Goal: Information Seeking & Learning: Find specific fact

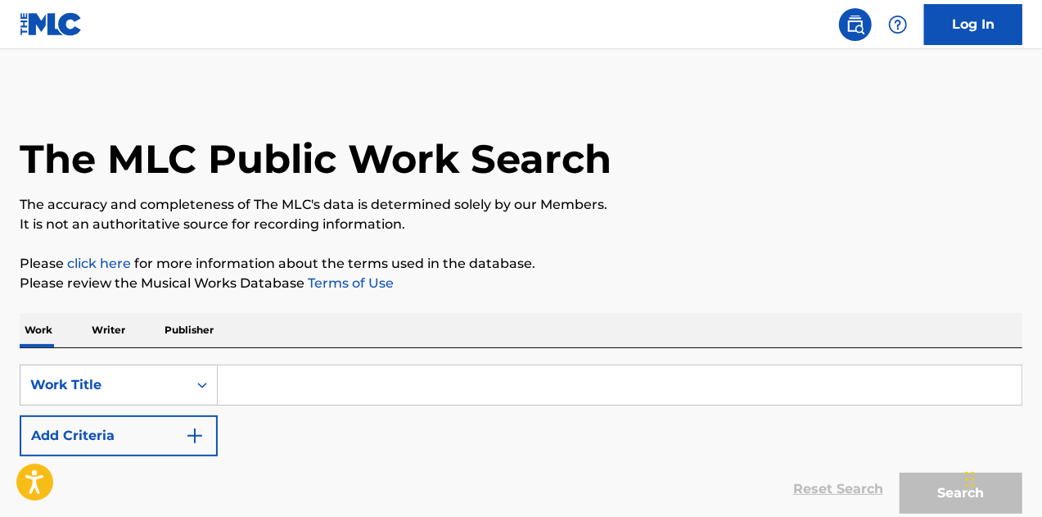
click at [299, 395] on input "Search Form" at bounding box center [620, 384] width 804 height 39
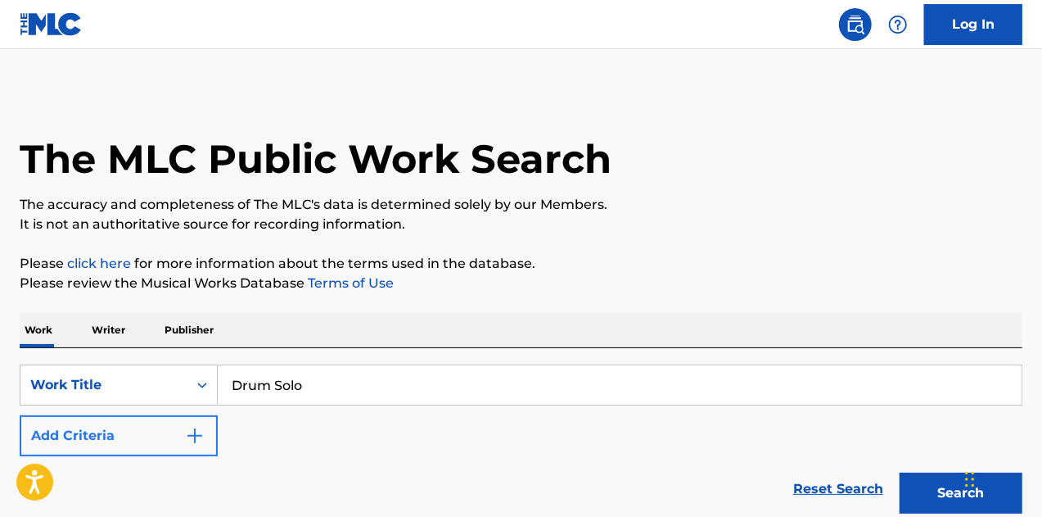
type input "Drum Solo"
click at [205, 437] on button "Add Criteria" at bounding box center [119, 435] width 198 height 41
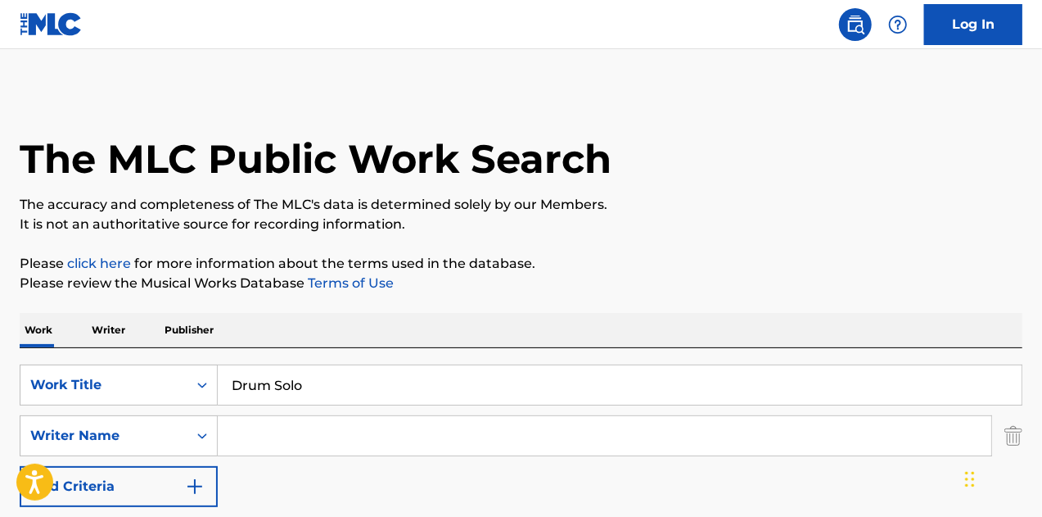
click at [254, 436] on input "Search Form" at bounding box center [605, 435] width 774 height 39
paste input "[PERSON_NAME]"
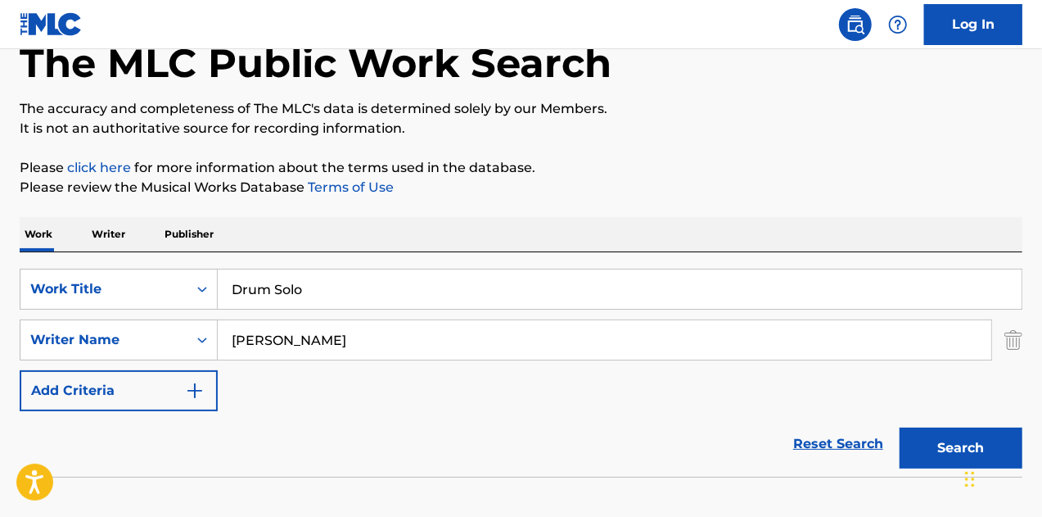
scroll to position [164, 0]
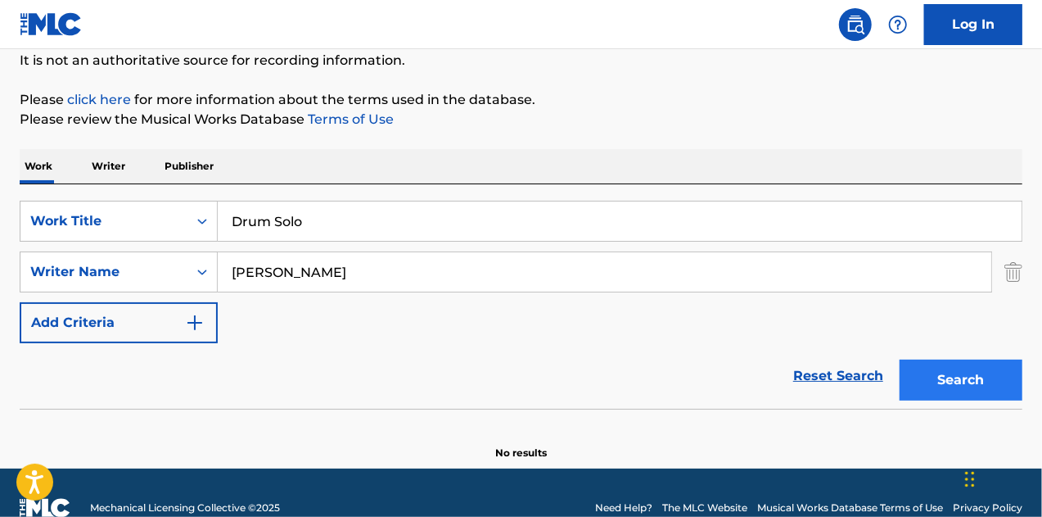
type input "[PERSON_NAME]"
click at [983, 379] on button "Search" at bounding box center [961, 379] width 123 height 41
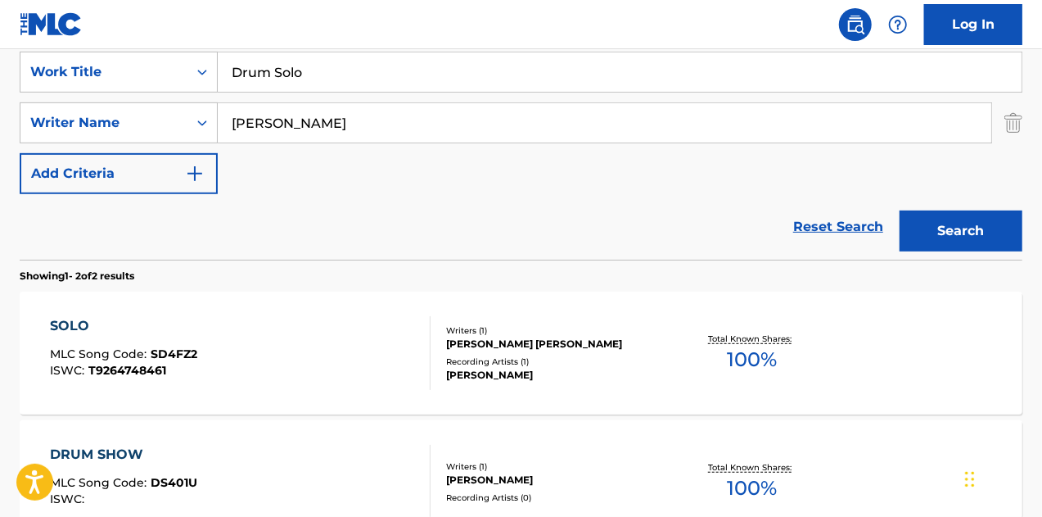
scroll to position [328, 0]
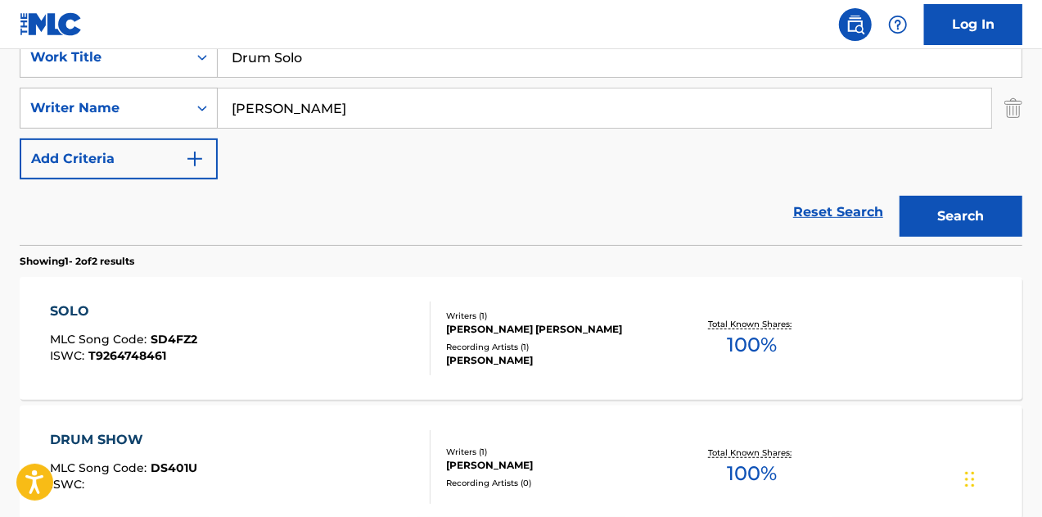
click at [483, 332] on div "[PERSON_NAME] [PERSON_NAME]" at bounding box center [557, 329] width 223 height 15
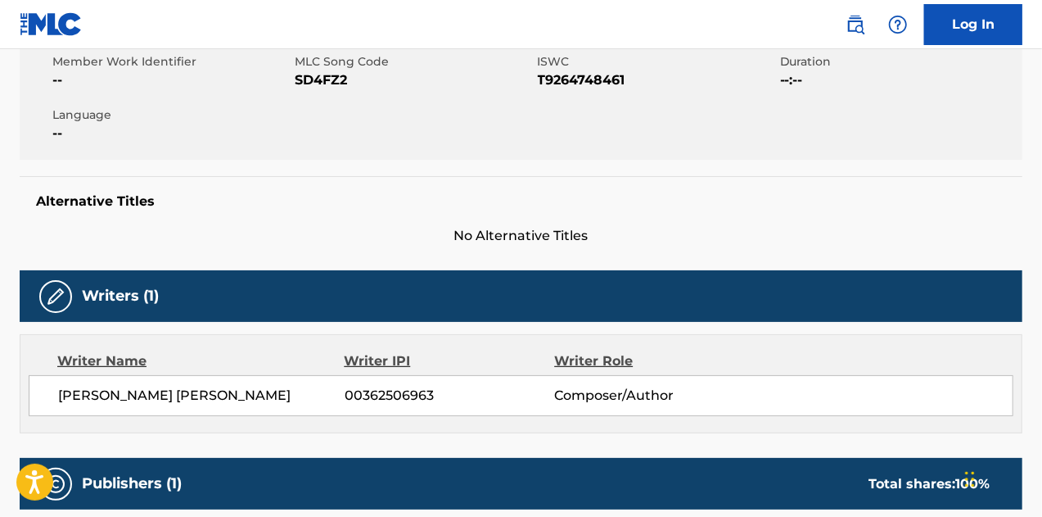
scroll to position [208, 0]
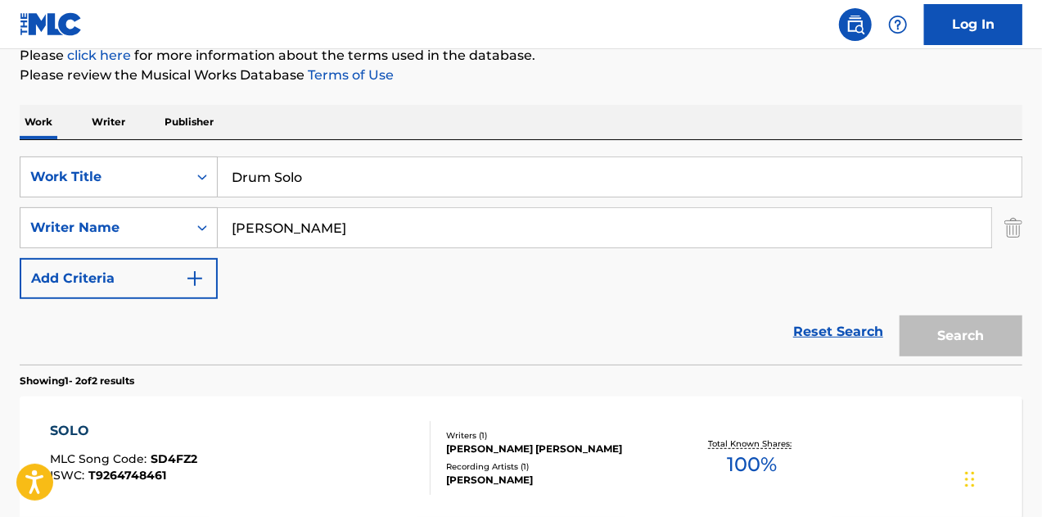
scroll to position [328, 0]
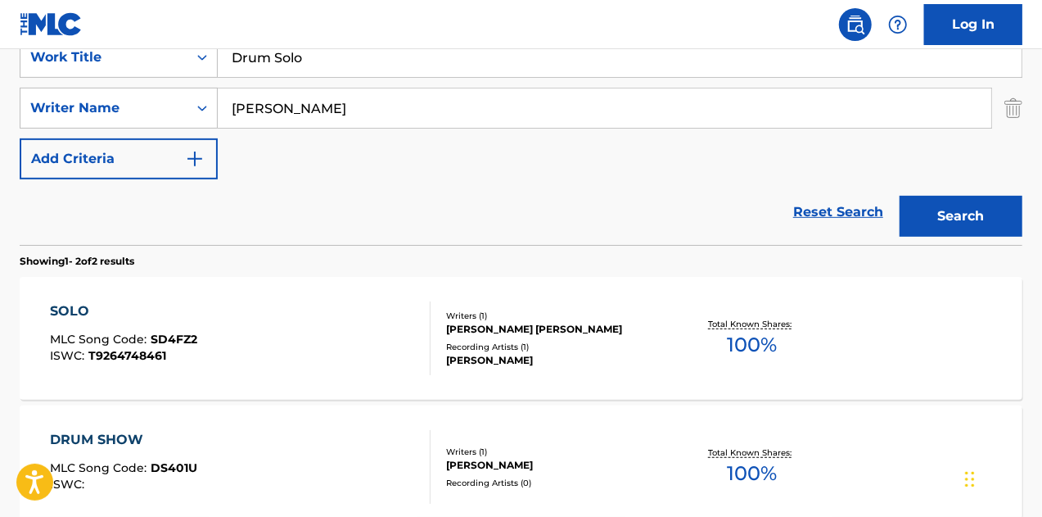
click at [328, 61] on input "Drum Solo" at bounding box center [620, 57] width 804 height 39
type input "Drum Show"
click at [900, 196] on button "Search" at bounding box center [961, 216] width 123 height 41
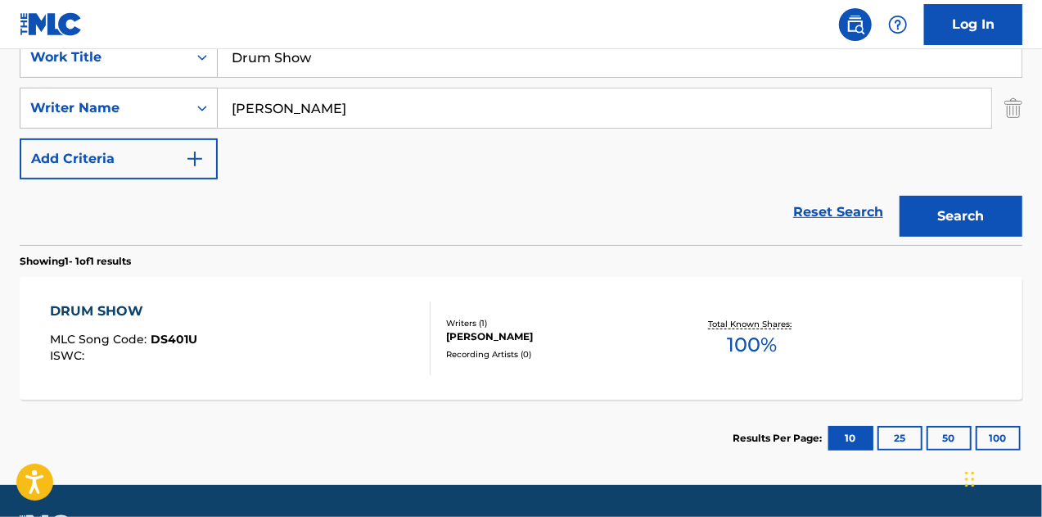
click at [511, 341] on div "[PERSON_NAME]" at bounding box center [557, 336] width 223 height 15
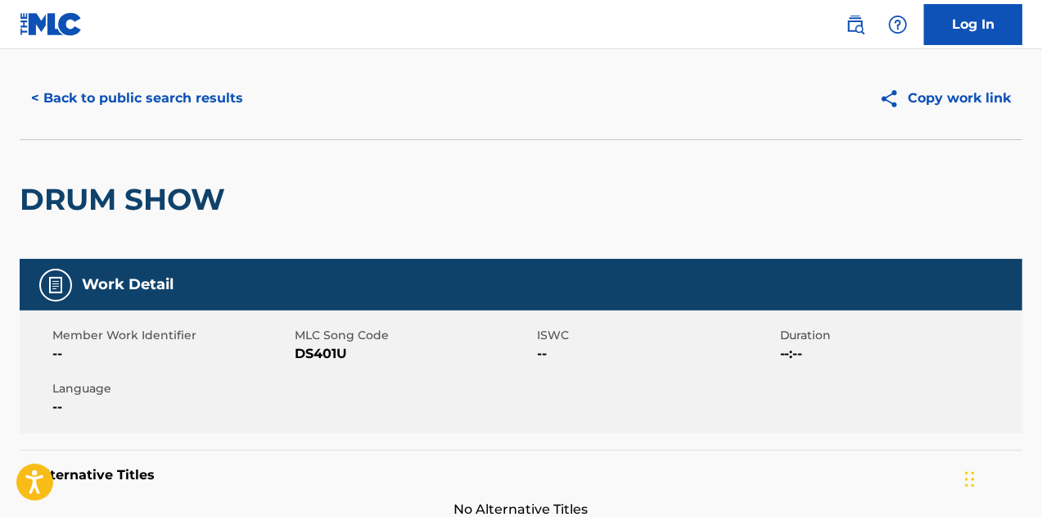
scroll to position [442, 0]
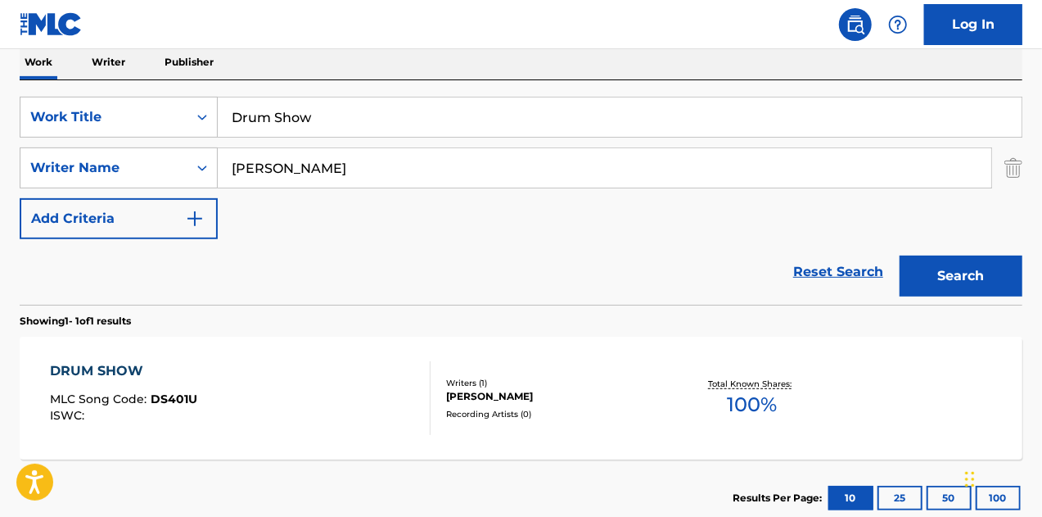
scroll to position [210, 0]
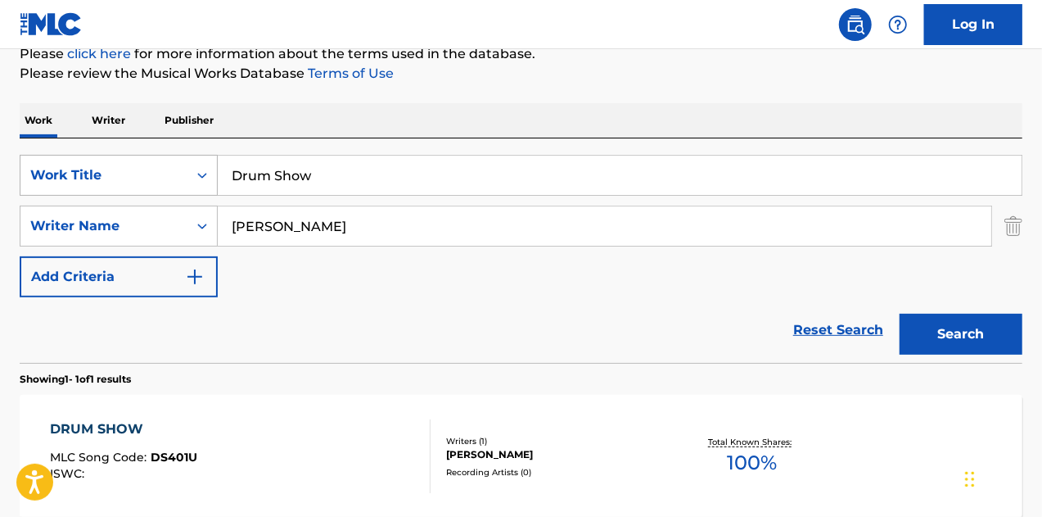
drag, startPoint x: 330, startPoint y: 183, endPoint x: 182, endPoint y: 170, distance: 148.8
click at [182, 170] on div "SearchWithCriteria7d1ac903-25e6-407f-bb3d-1de7832a20d0 Work Title Drum Show" at bounding box center [521, 175] width 1003 height 41
type input "City Walls"
click at [900, 314] on button "Search" at bounding box center [961, 334] width 123 height 41
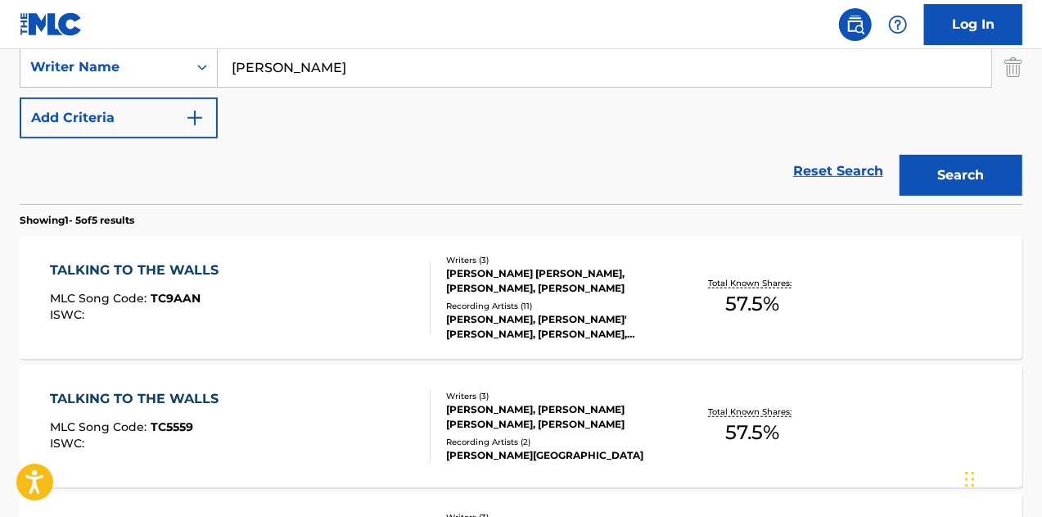
scroll to position [373, 0]
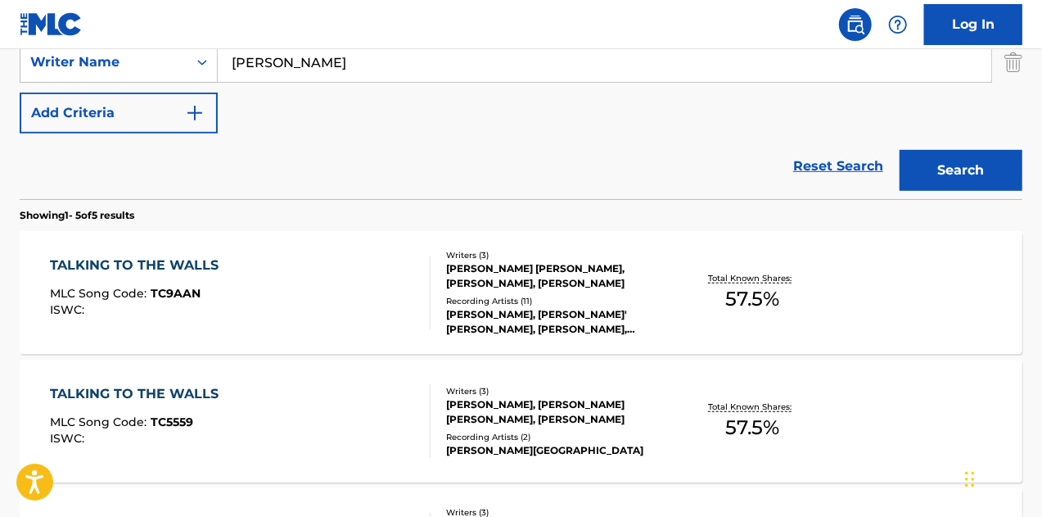
click at [495, 271] on div "[PERSON_NAME] [PERSON_NAME], [PERSON_NAME], [PERSON_NAME]" at bounding box center [557, 275] width 223 height 29
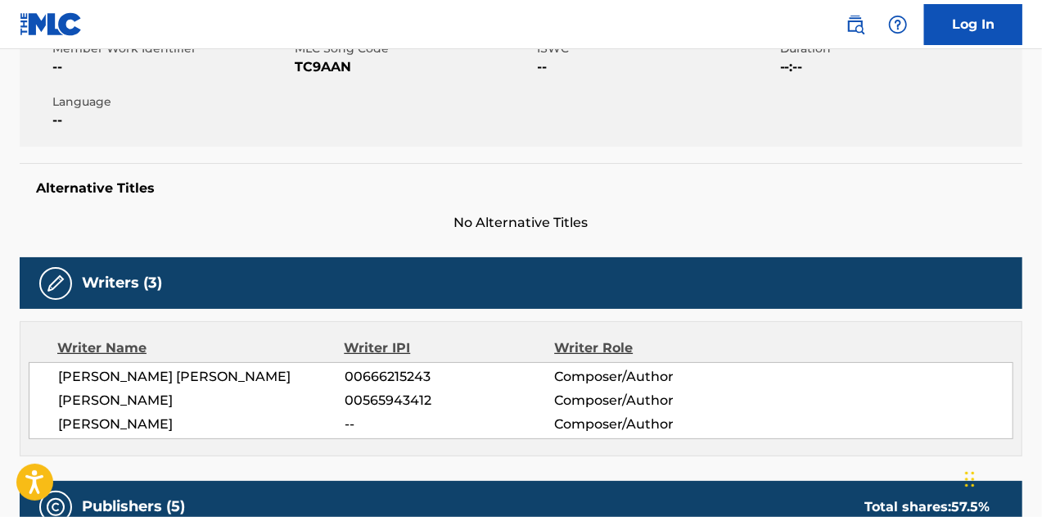
scroll to position [409, 0]
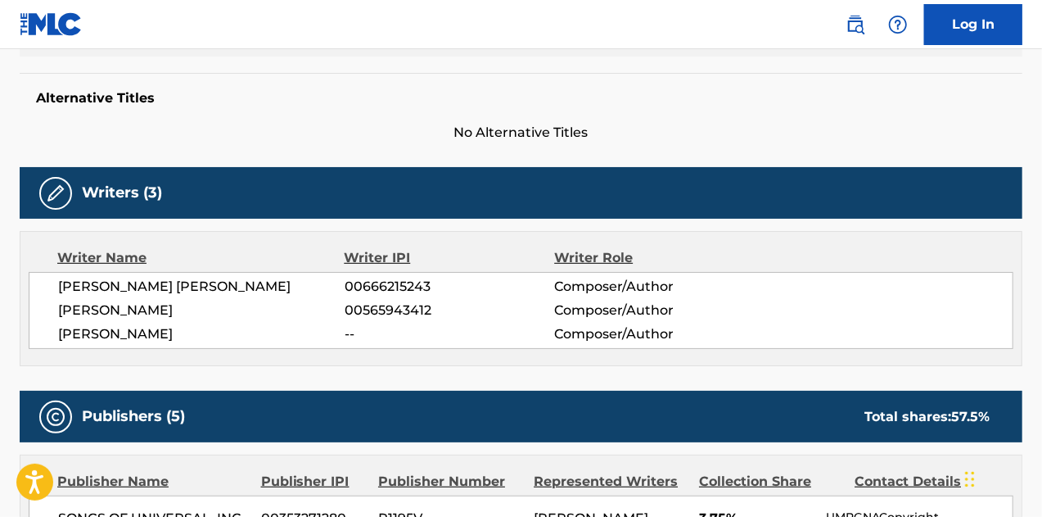
click at [301, 25] on nav "Log In" at bounding box center [521, 24] width 1042 height 49
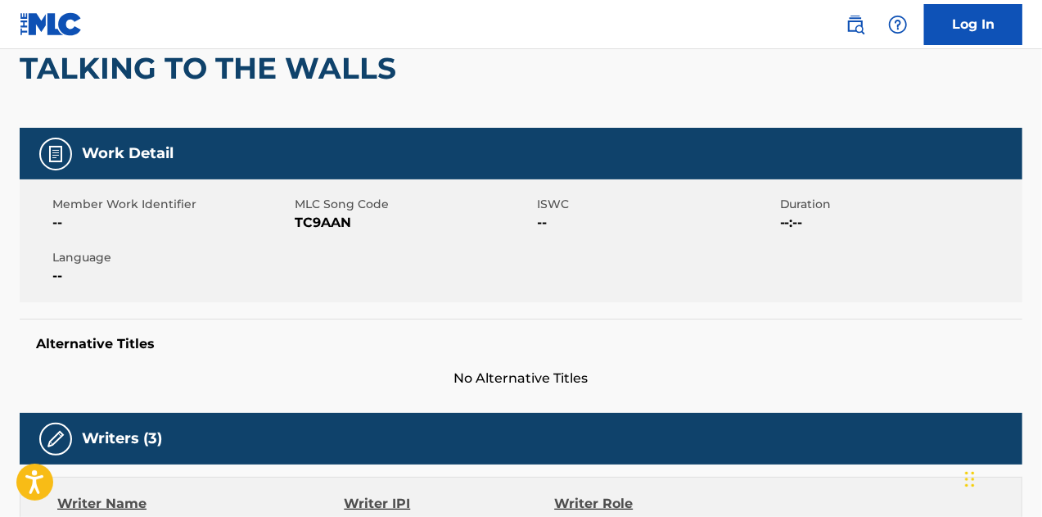
scroll to position [0, 0]
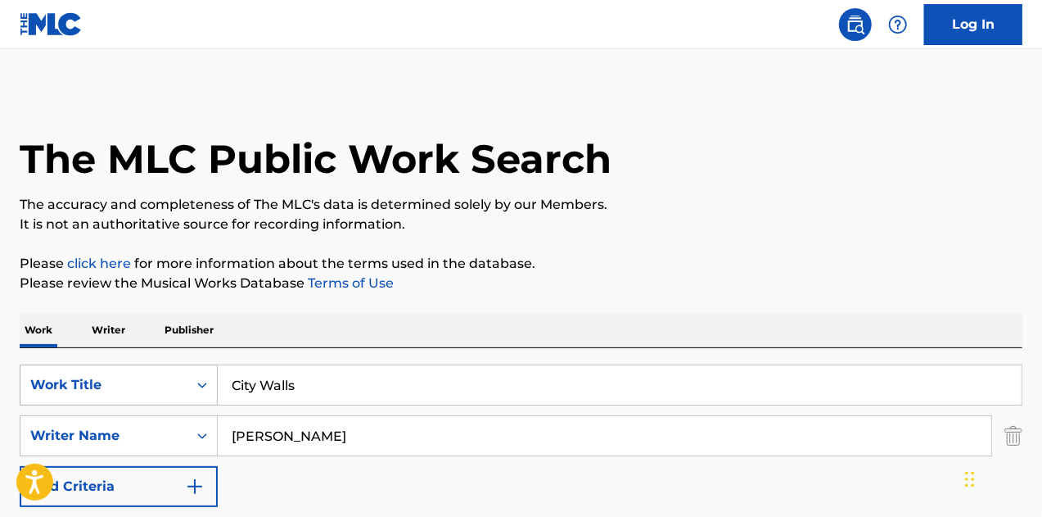
drag, startPoint x: 271, startPoint y: 382, endPoint x: 168, endPoint y: 381, distance: 103.2
click at [168, 380] on div "SearchWithCriteria7d1ac903-25e6-407f-bb3d-1de7832a20d0 Work Title City Walls" at bounding box center [521, 384] width 1003 height 41
type input "Free Animal"
drag, startPoint x: 280, startPoint y: 427, endPoint x: 183, endPoint y: 418, distance: 97.0
click at [185, 419] on div "SearchWithCriteria39c78106-c82a-47af-85eb-78f9735c2035 Writer Name [PERSON_NAME]" at bounding box center [521, 435] width 1003 height 41
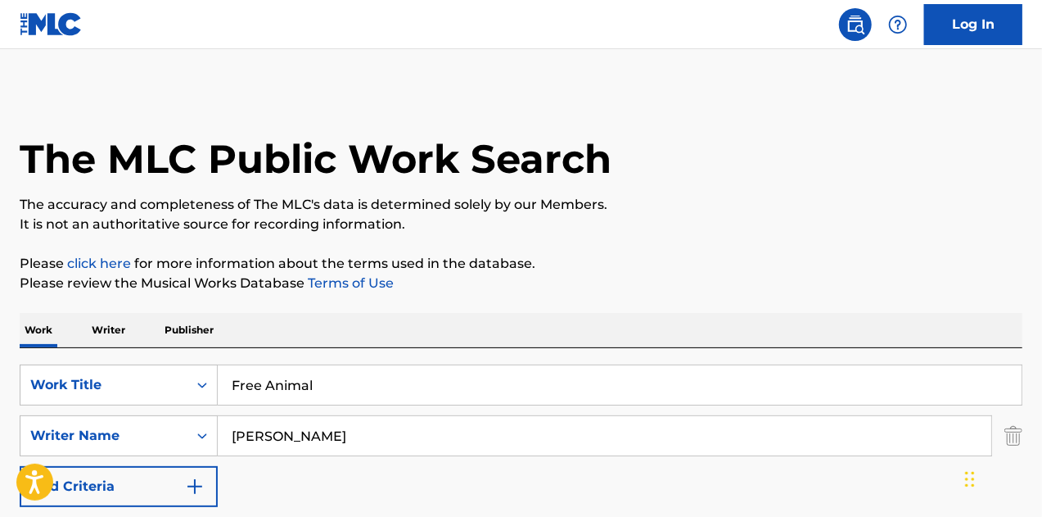
paste input "[PERSON_NAME]"
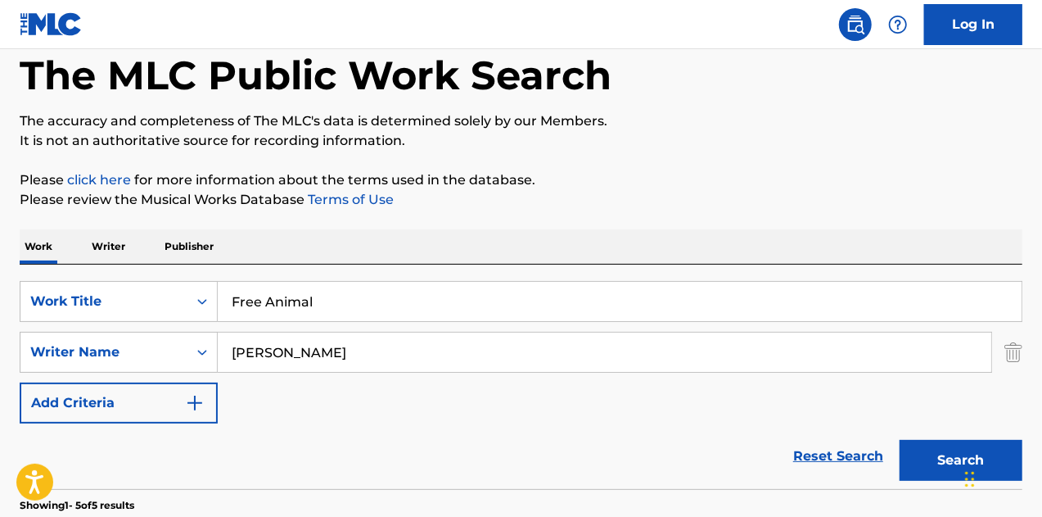
scroll to position [164, 0]
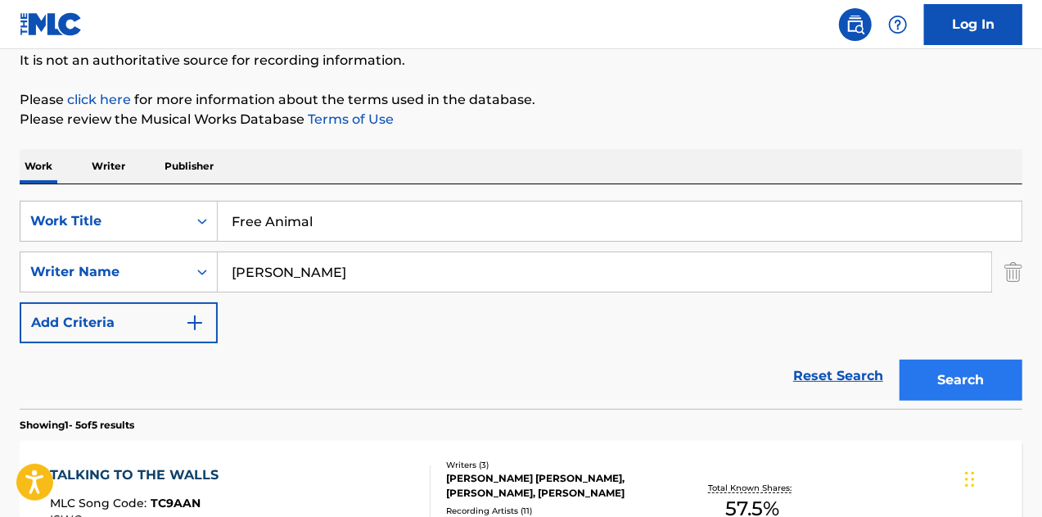
type input "[PERSON_NAME]"
click at [953, 372] on button "Search" at bounding box center [961, 379] width 123 height 41
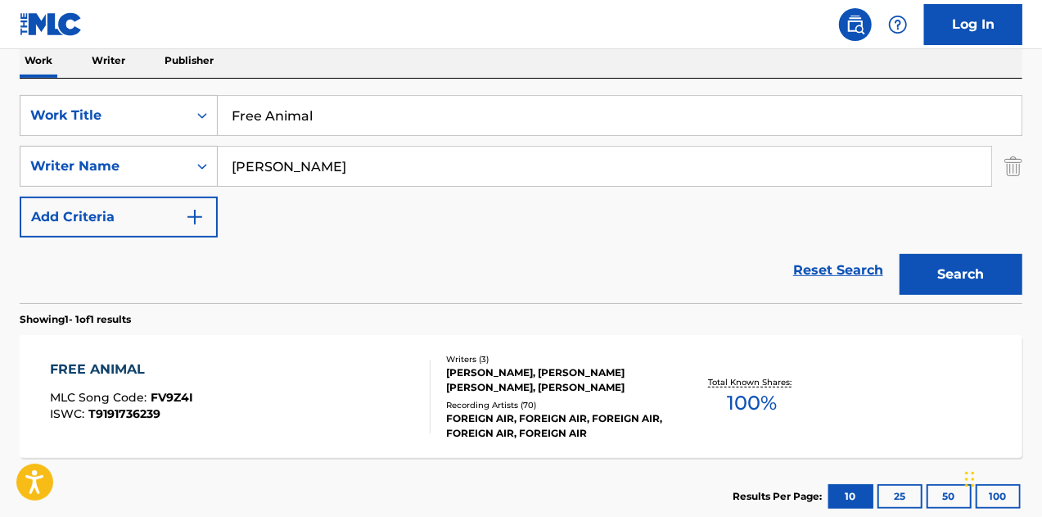
scroll to position [328, 0]
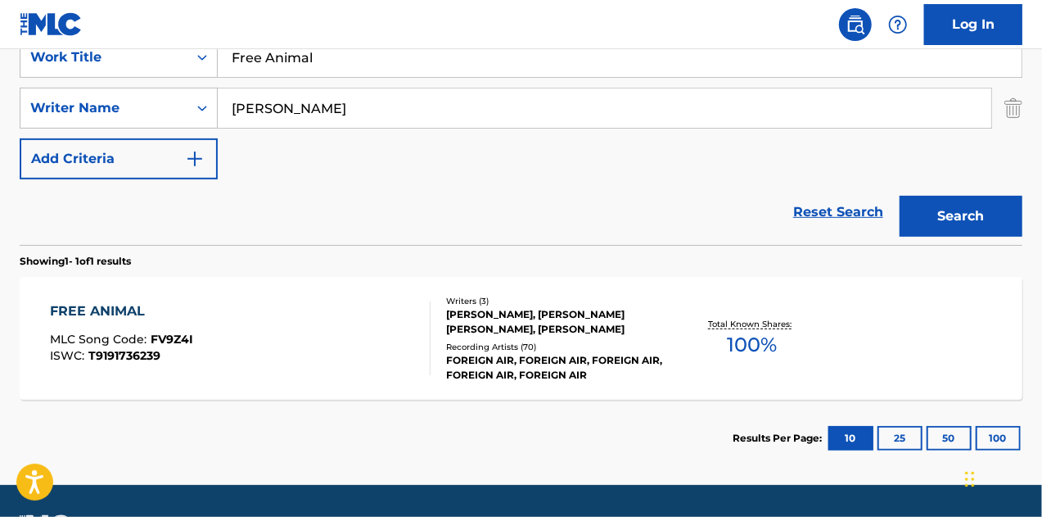
click at [531, 327] on div "[PERSON_NAME], [PERSON_NAME] [PERSON_NAME], [PERSON_NAME]" at bounding box center [557, 321] width 223 height 29
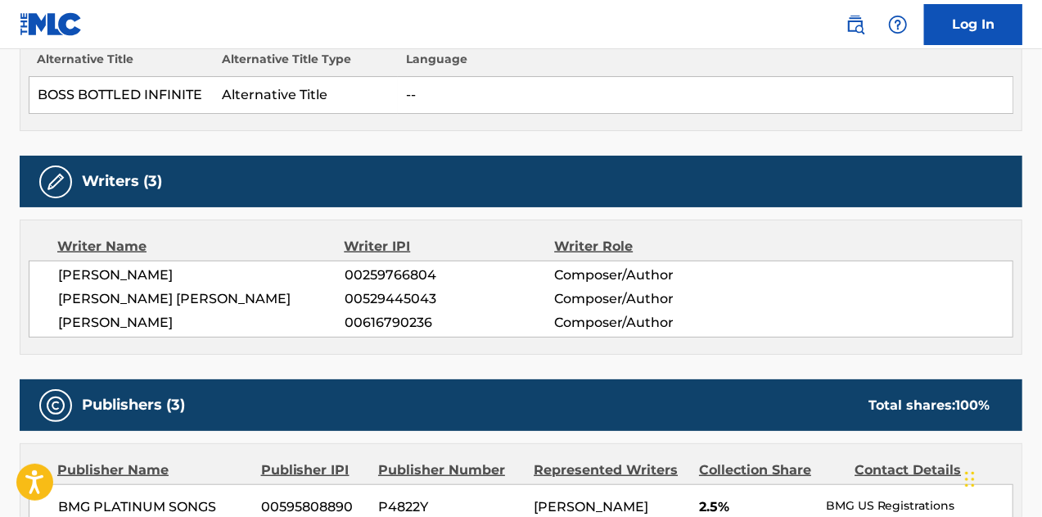
scroll to position [491, 0]
